Goal: Information Seeking & Learning: Learn about a topic

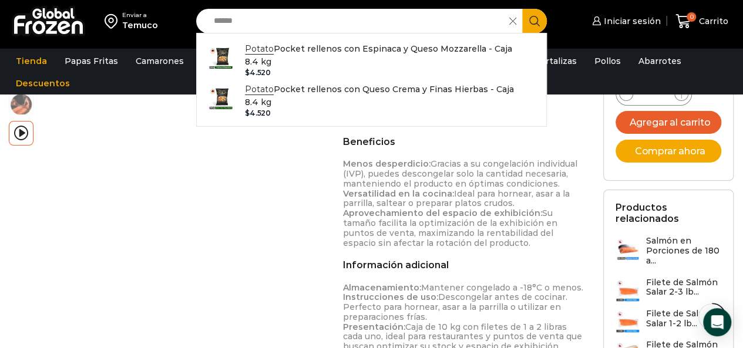
type input "******"
click at [522, 9] on button "Search" at bounding box center [534, 21] width 25 height 25
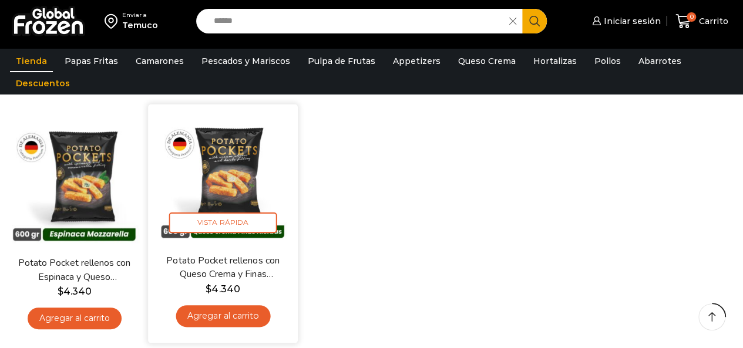
scroll to position [117, 0]
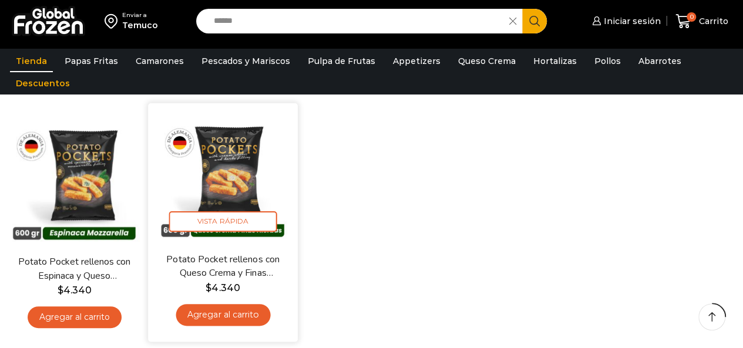
click at [251, 174] on img at bounding box center [223, 178] width 132 height 132
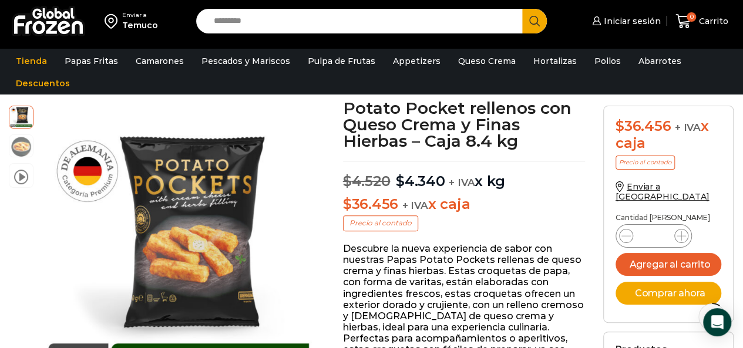
scroll to position [59, 0]
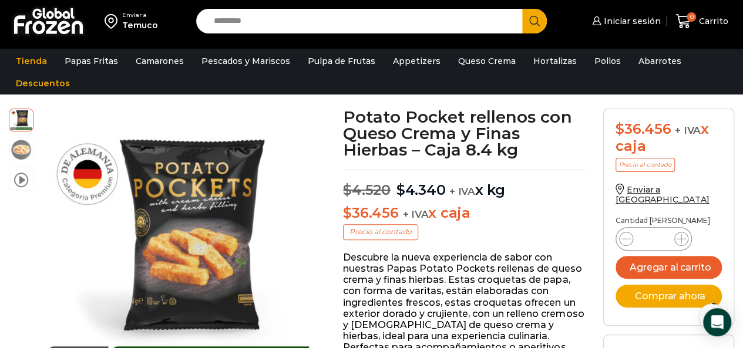
click at [320, 32] on input "Search input" at bounding box center [362, 21] width 309 height 25
click at [324, 23] on input "Search input" at bounding box center [362, 21] width 309 height 25
click at [522, 9] on button "Search" at bounding box center [534, 21] width 25 height 25
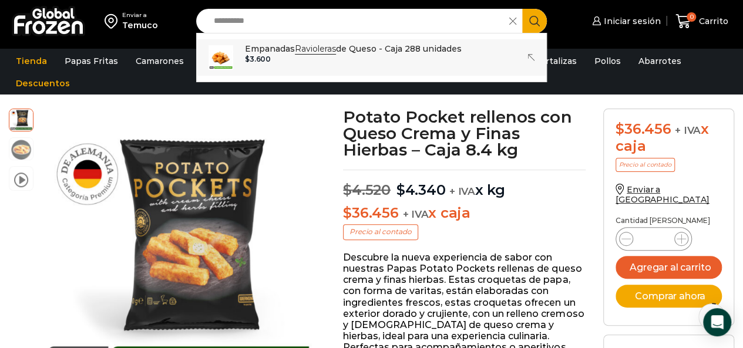
click at [268, 57] on div "$ 3.600" at bounding box center [353, 59] width 217 height 8
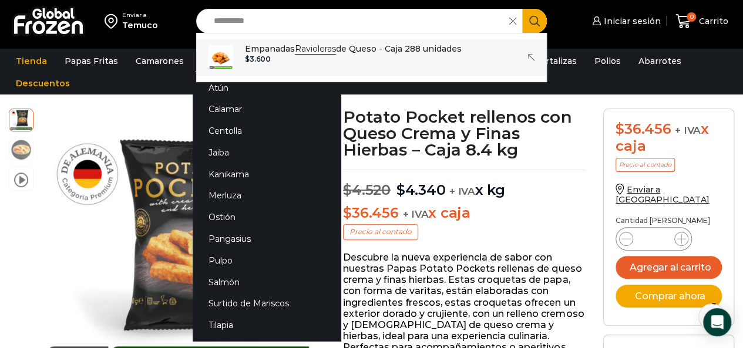
type input "**********"
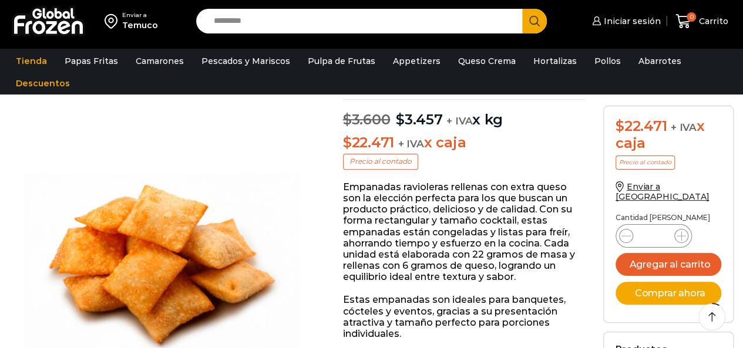
scroll to position [118, 0]
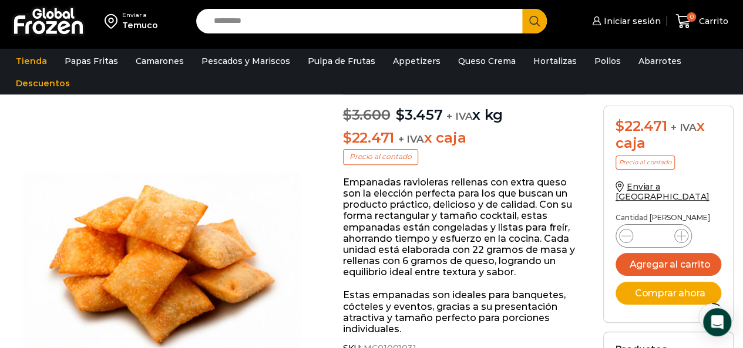
click at [274, 14] on input "Search input" at bounding box center [362, 21] width 309 height 25
click at [522, 9] on button "Search" at bounding box center [534, 21] width 25 height 25
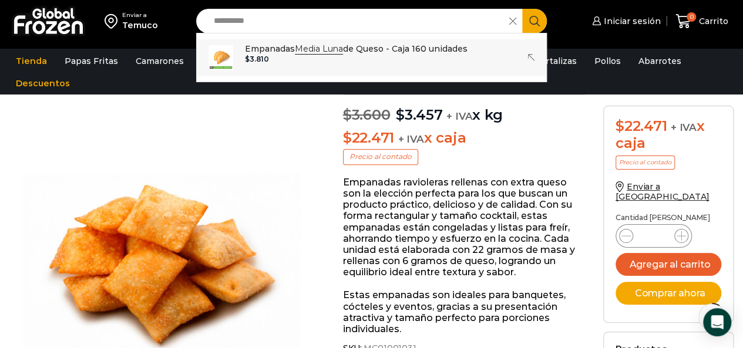
click at [340, 46] on strong "Media Luna" at bounding box center [319, 48] width 48 height 11
type input "**********"
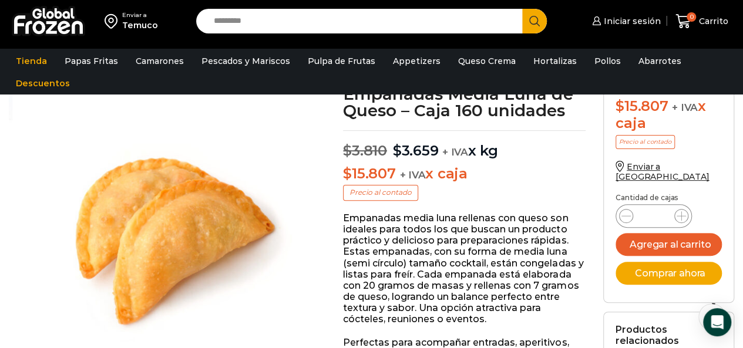
scroll to position [118, 0]
